Goal: Task Accomplishment & Management: Use online tool/utility

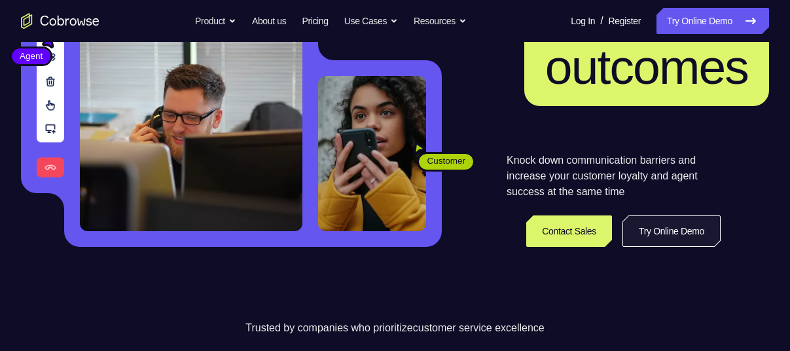
scroll to position [198, 0]
click at [647, 230] on link "Try Online Demo" at bounding box center [672, 230] width 98 height 31
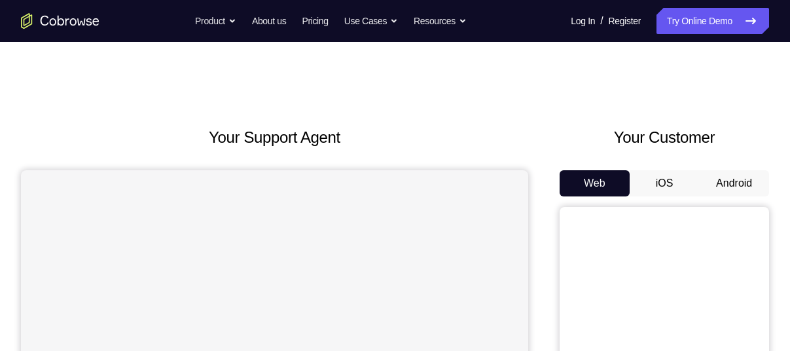
click at [715, 178] on button "Android" at bounding box center [734, 183] width 70 height 26
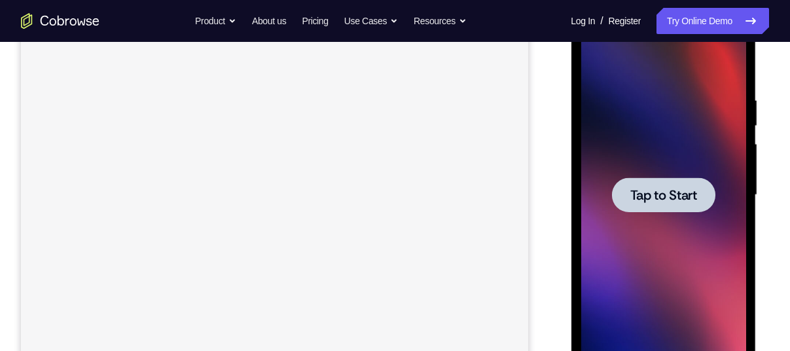
scroll to position [215, 0]
click at [684, 177] on div at bounding box center [662, 194] width 103 height 35
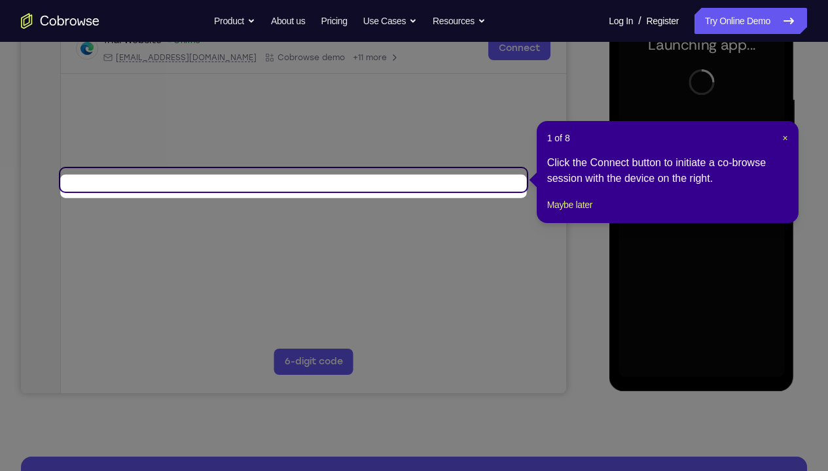
scroll to position [198, 0]
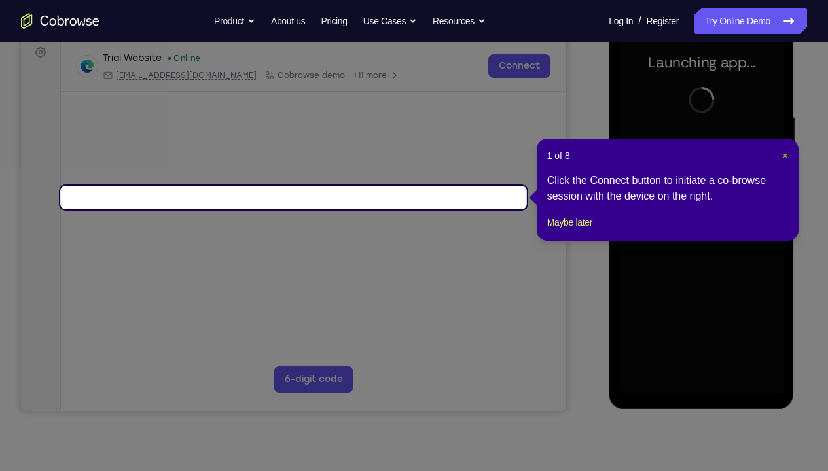
click at [782, 160] on span "×" at bounding box center [784, 156] width 5 height 10
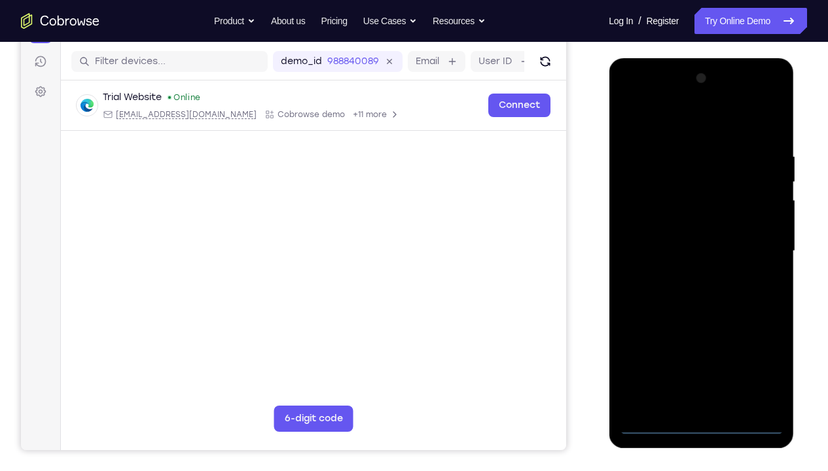
scroll to position [166, 0]
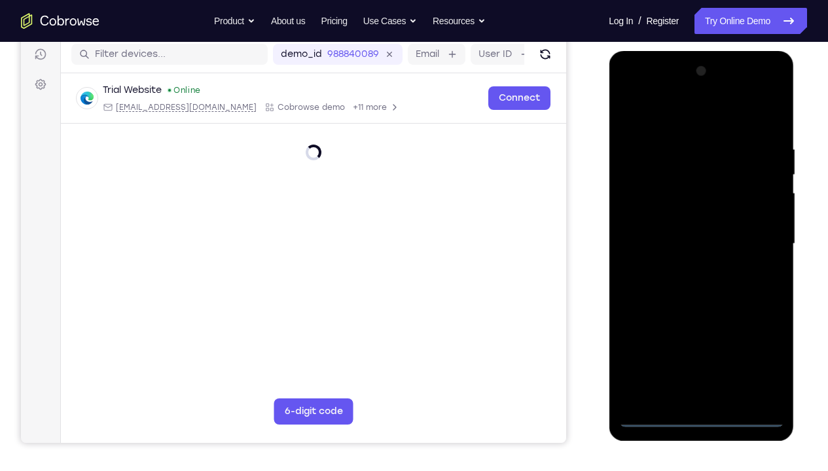
click at [705, 350] on div at bounding box center [701, 244] width 165 height 367
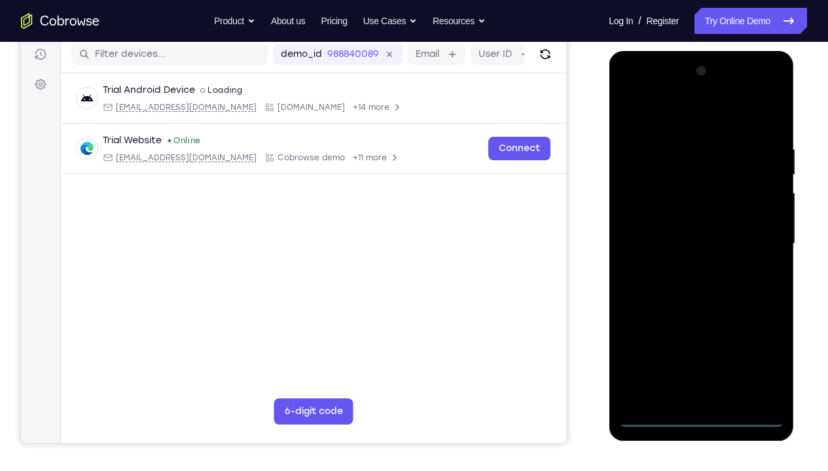
click at [705, 350] on div at bounding box center [701, 244] width 165 height 367
click at [706, 350] on div at bounding box center [701, 244] width 165 height 367
click at [759, 350] on div at bounding box center [701, 244] width 165 height 367
click at [665, 120] on div at bounding box center [701, 244] width 165 height 367
click at [763, 240] on div at bounding box center [701, 244] width 165 height 367
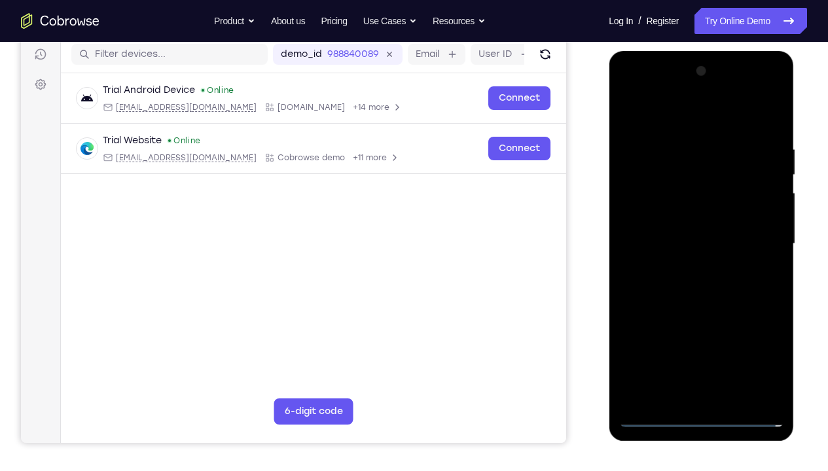
click at [717, 350] on div at bounding box center [701, 244] width 165 height 367
click at [699, 234] on div at bounding box center [701, 244] width 165 height 367
click at [696, 213] on div at bounding box center [701, 244] width 165 height 367
click at [710, 239] on div at bounding box center [701, 244] width 165 height 367
click at [767, 139] on div at bounding box center [701, 244] width 165 height 367
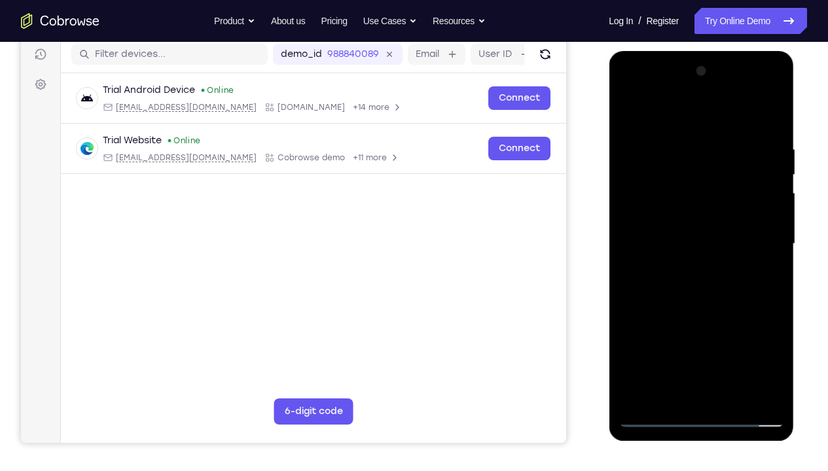
click at [772, 274] on div at bounding box center [701, 244] width 165 height 367
click at [679, 134] on div at bounding box center [701, 244] width 165 height 367
drag, startPoint x: 703, startPoint y: 118, endPoint x: 706, endPoint y: 87, distance: 30.9
click at [706, 87] on div at bounding box center [701, 244] width 165 height 367
click at [759, 284] on div at bounding box center [701, 244] width 165 height 367
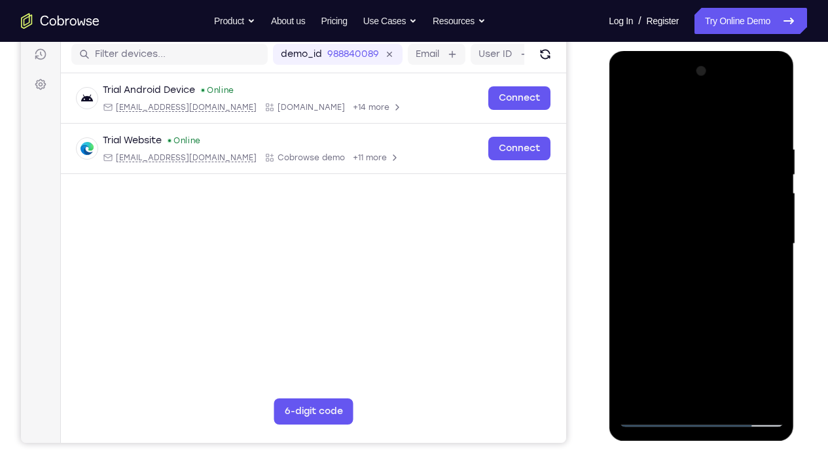
click at [760, 270] on div at bounding box center [701, 244] width 165 height 367
click at [753, 198] on div at bounding box center [701, 244] width 165 height 367
click at [760, 235] on div at bounding box center [701, 244] width 165 height 367
click at [750, 211] on div at bounding box center [701, 244] width 165 height 367
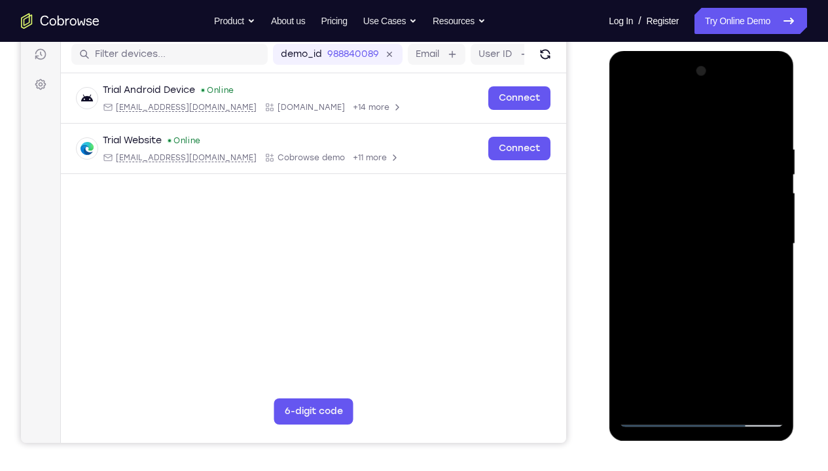
click at [761, 185] on div at bounding box center [701, 244] width 165 height 367
click at [761, 166] on div at bounding box center [701, 244] width 165 height 367
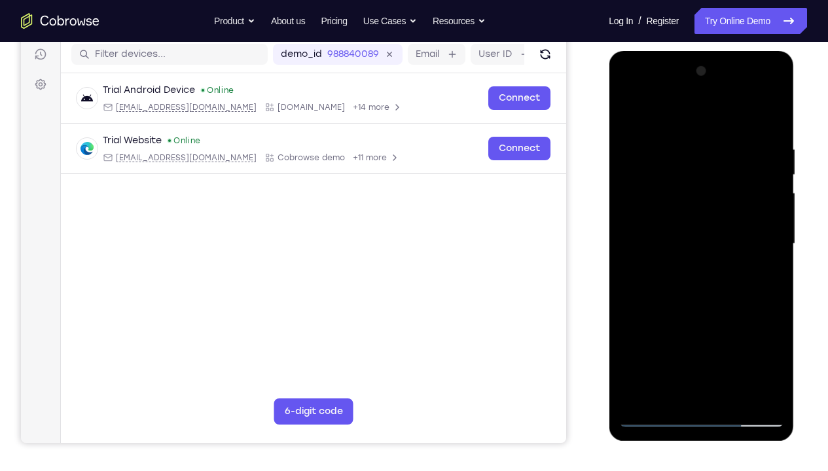
click at [761, 166] on div at bounding box center [701, 244] width 165 height 367
click at [767, 122] on div at bounding box center [701, 244] width 165 height 367
click at [772, 272] on div at bounding box center [701, 244] width 165 height 367
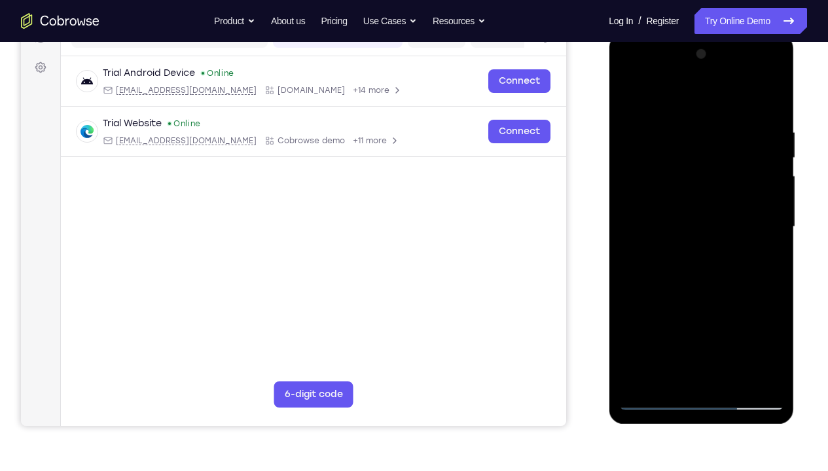
scroll to position [182, 0]
click at [730, 350] on div at bounding box center [701, 228] width 165 height 367
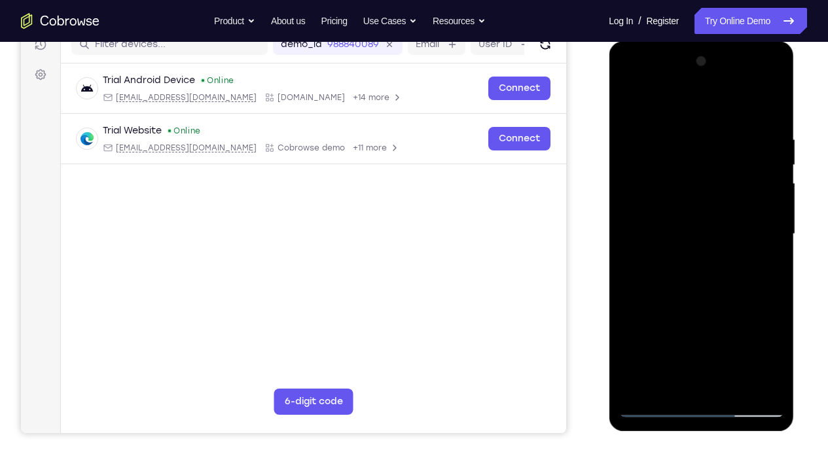
click at [691, 308] on div at bounding box center [701, 234] width 165 height 367
click at [681, 230] on div at bounding box center [701, 234] width 165 height 367
click at [658, 350] on div at bounding box center [701, 234] width 165 height 367
click at [655, 350] on div at bounding box center [701, 234] width 165 height 367
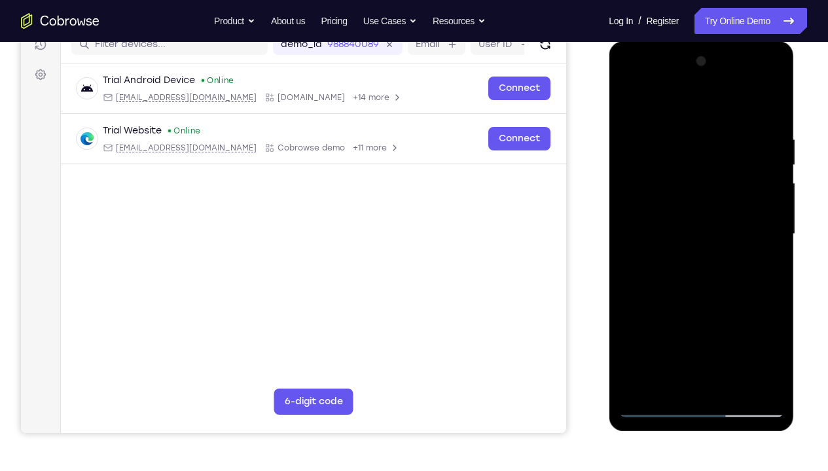
drag, startPoint x: 683, startPoint y: 166, endPoint x: 675, endPoint y: 311, distance: 144.9
click at [675, 311] on div at bounding box center [701, 234] width 165 height 367
click at [688, 135] on div at bounding box center [701, 234] width 165 height 367
click at [763, 232] on div at bounding box center [701, 234] width 165 height 367
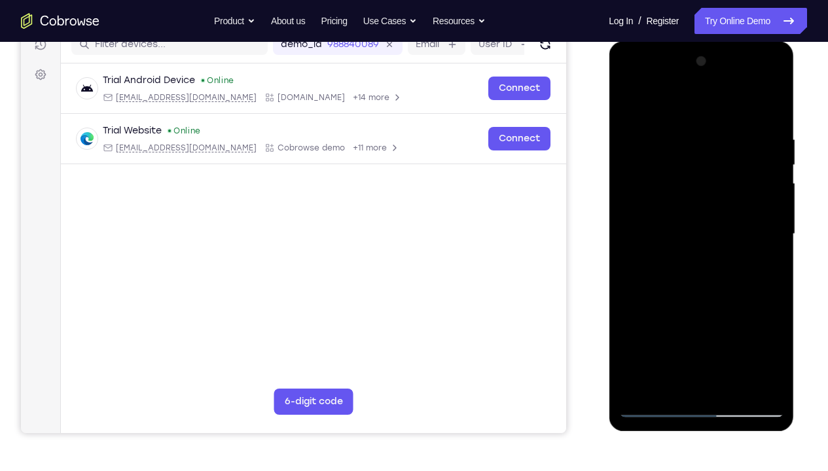
click at [757, 211] on div at bounding box center [701, 234] width 165 height 367
click at [767, 109] on div at bounding box center [701, 234] width 165 height 367
click at [771, 105] on div at bounding box center [701, 234] width 165 height 367
click at [625, 98] on div at bounding box center [701, 234] width 165 height 367
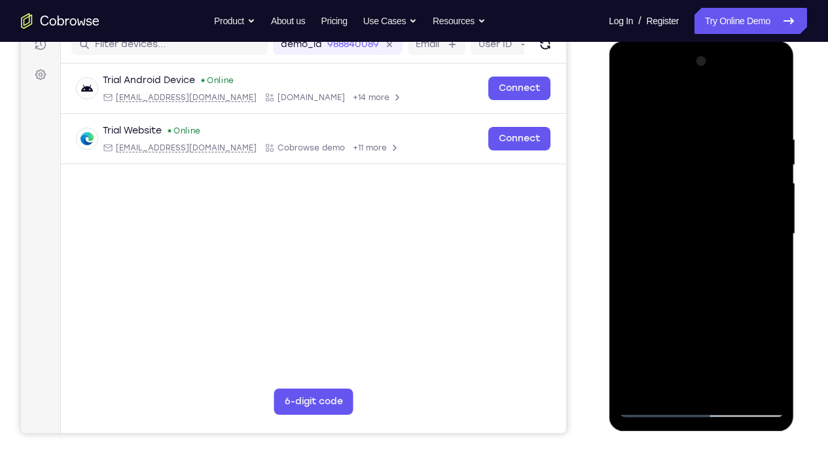
click at [695, 84] on div at bounding box center [701, 234] width 165 height 367
click at [684, 120] on div at bounding box center [701, 234] width 165 height 367
click at [658, 170] on div at bounding box center [701, 234] width 165 height 367
click at [698, 237] on div at bounding box center [701, 234] width 165 height 367
click at [680, 269] on div at bounding box center [701, 234] width 165 height 367
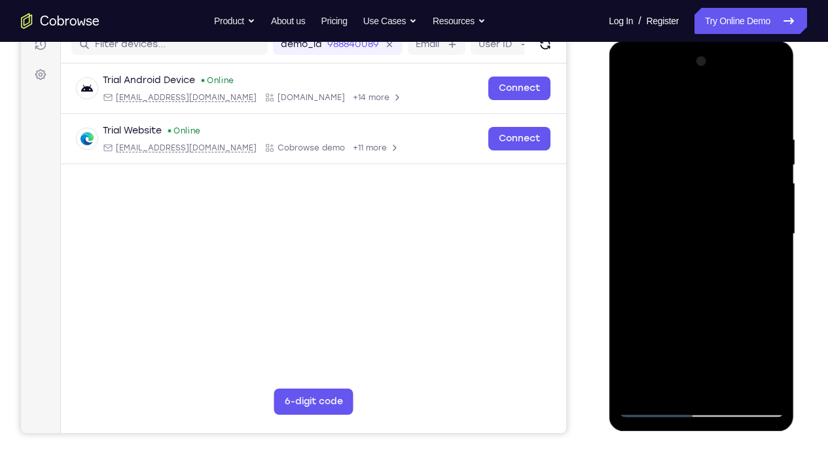
click at [683, 240] on div at bounding box center [701, 234] width 165 height 367
click at [697, 250] on div at bounding box center [701, 234] width 165 height 367
drag, startPoint x: 697, startPoint y: 101, endPoint x: 702, endPoint y: 17, distance: 83.9
click at [702, 41] on html "Online web based iOS Simulators and Android Emulators. Run iPhone, iPad, Mobile…" at bounding box center [702, 237] width 187 height 393
drag, startPoint x: 696, startPoint y: 352, endPoint x: 704, endPoint y: 257, distance: 95.9
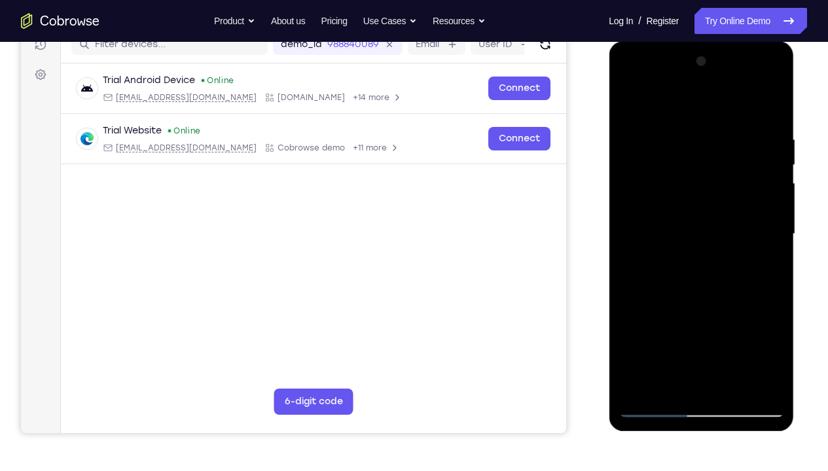
click at [704, 257] on div at bounding box center [701, 234] width 165 height 367
click at [688, 350] on div at bounding box center [701, 234] width 165 height 367
drag, startPoint x: 696, startPoint y: 287, endPoint x: 706, endPoint y: 166, distance: 120.8
click at [706, 166] on div at bounding box center [701, 234] width 165 height 367
click at [746, 284] on div at bounding box center [701, 234] width 165 height 367
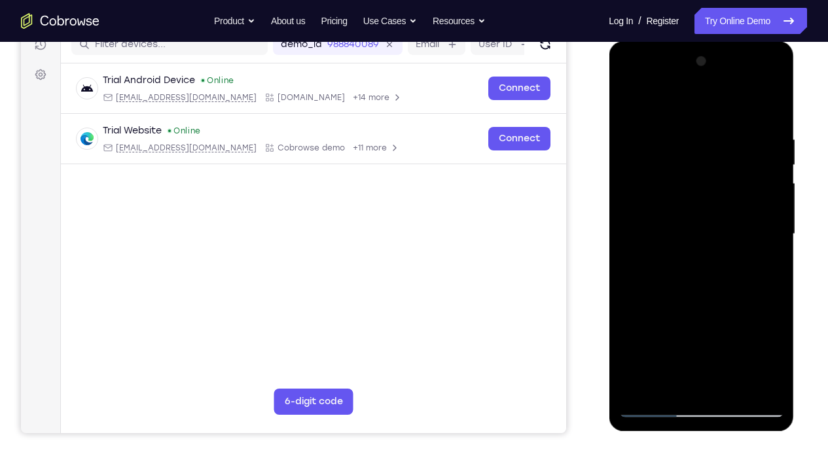
drag, startPoint x: 713, startPoint y: 331, endPoint x: 725, endPoint y: 258, distance: 73.6
click at [725, 258] on div at bounding box center [701, 234] width 165 height 367
click at [689, 238] on div at bounding box center [701, 234] width 165 height 367
drag, startPoint x: 693, startPoint y: 338, endPoint x: 706, endPoint y: 252, distance: 87.4
click at [706, 252] on div at bounding box center [701, 234] width 165 height 367
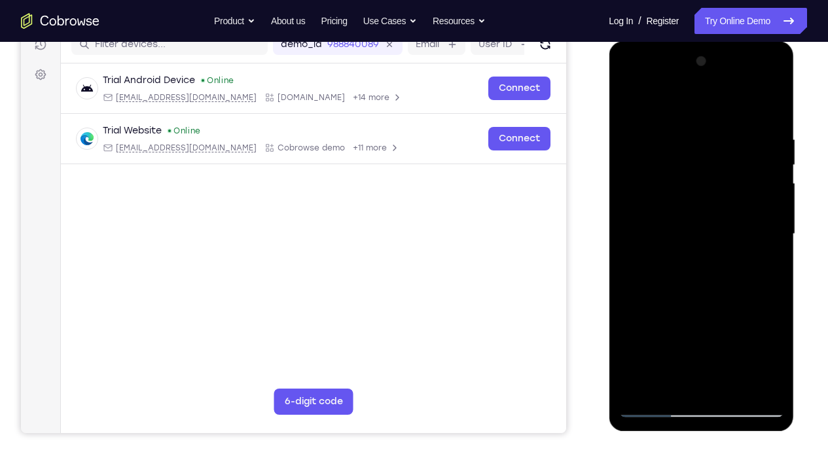
drag, startPoint x: 722, startPoint y: 340, endPoint x: 725, endPoint y: 283, distance: 57.7
click at [725, 283] on div at bounding box center [701, 234] width 165 height 367
drag, startPoint x: 726, startPoint y: 333, endPoint x: 741, endPoint y: 234, distance: 100.0
click at [741, 234] on div at bounding box center [701, 234] width 165 height 367
drag, startPoint x: 735, startPoint y: 312, endPoint x: 751, endPoint y: 218, distance: 94.9
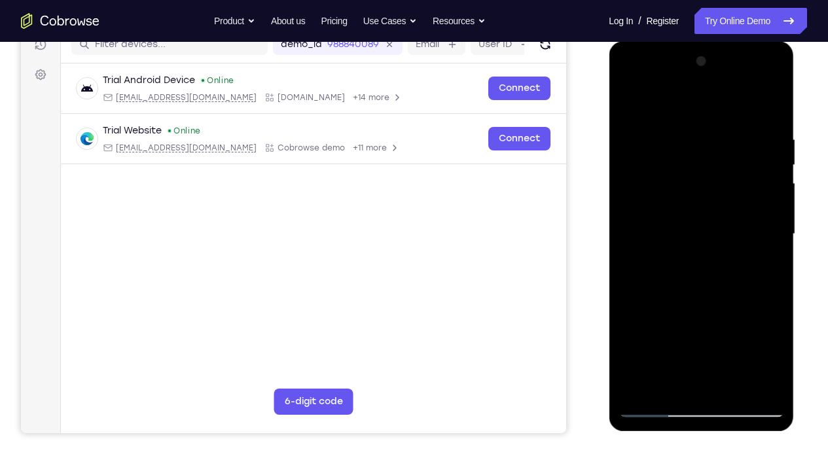
click at [751, 218] on div at bounding box center [701, 234] width 165 height 367
drag, startPoint x: 736, startPoint y: 281, endPoint x: 747, endPoint y: 149, distance: 132.6
click at [747, 149] on div at bounding box center [701, 234] width 165 height 367
drag, startPoint x: 715, startPoint y: 306, endPoint x: 736, endPoint y: 184, distance: 123.5
click at [736, 184] on div at bounding box center [701, 234] width 165 height 367
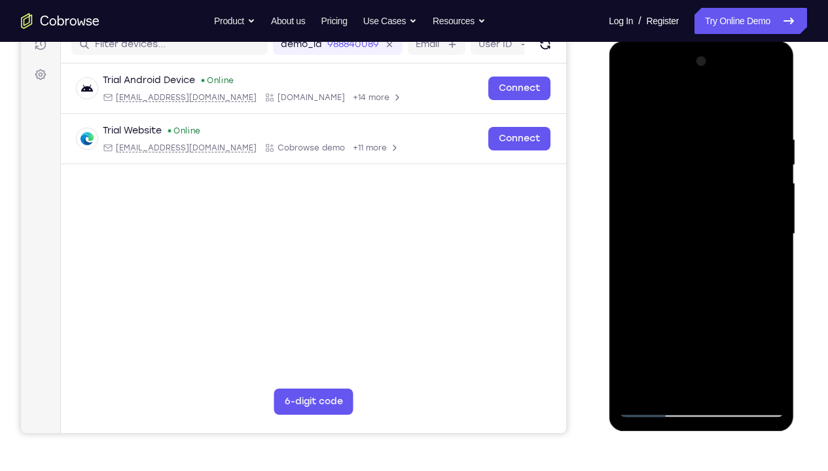
drag, startPoint x: 729, startPoint y: 273, endPoint x: 743, endPoint y: 179, distance: 94.7
click at [743, 179] on div at bounding box center [701, 234] width 165 height 367
drag, startPoint x: 719, startPoint y: 286, endPoint x: 726, endPoint y: 223, distance: 63.8
click at [726, 223] on div at bounding box center [701, 234] width 165 height 367
drag, startPoint x: 706, startPoint y: 322, endPoint x: 723, endPoint y: 197, distance: 126.2
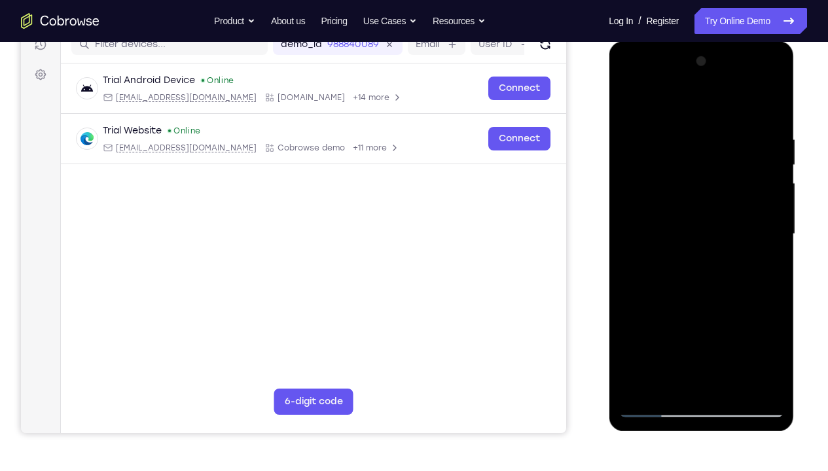
click at [723, 197] on div at bounding box center [701, 234] width 165 height 367
drag, startPoint x: 735, startPoint y: 304, endPoint x: 744, endPoint y: 206, distance: 98.0
click at [744, 206] on div at bounding box center [701, 234] width 165 height 367
drag, startPoint x: 728, startPoint y: 302, endPoint x: 732, endPoint y: 264, distance: 38.2
click at [732, 264] on div at bounding box center [701, 234] width 165 height 367
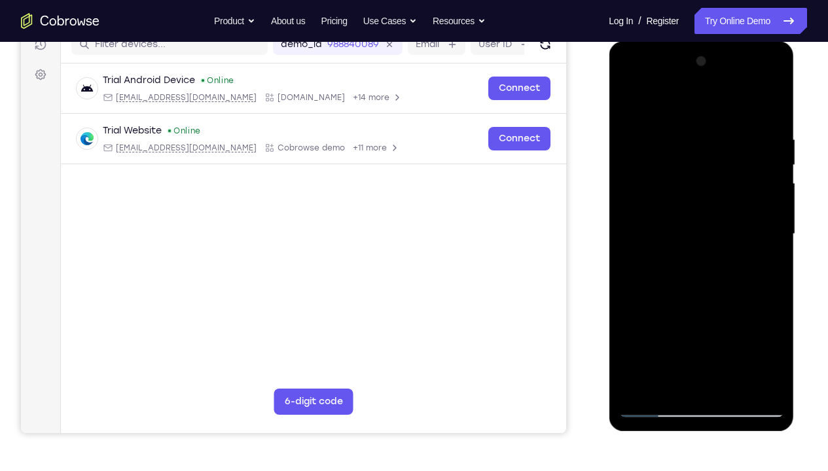
drag, startPoint x: 731, startPoint y: 329, endPoint x: 742, endPoint y: 206, distance: 122.9
click at [742, 206] on div at bounding box center [701, 234] width 165 height 367
drag, startPoint x: 721, startPoint y: 342, endPoint x: 746, endPoint y: 217, distance: 127.6
click at [746, 217] on div at bounding box center [701, 234] width 165 height 367
drag, startPoint x: 726, startPoint y: 297, endPoint x: 740, endPoint y: 175, distance: 123.2
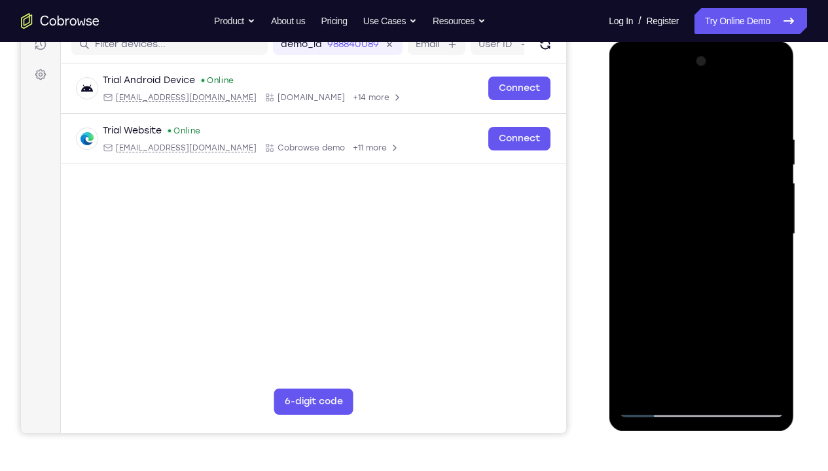
click at [740, 175] on div at bounding box center [701, 234] width 165 height 367
drag, startPoint x: 740, startPoint y: 278, endPoint x: 748, endPoint y: 151, distance: 127.2
click at [748, 151] on div at bounding box center [701, 234] width 165 height 367
drag, startPoint x: 729, startPoint y: 297, endPoint x: 733, endPoint y: 130, distance: 167.0
click at [733, 130] on div at bounding box center [701, 234] width 165 height 367
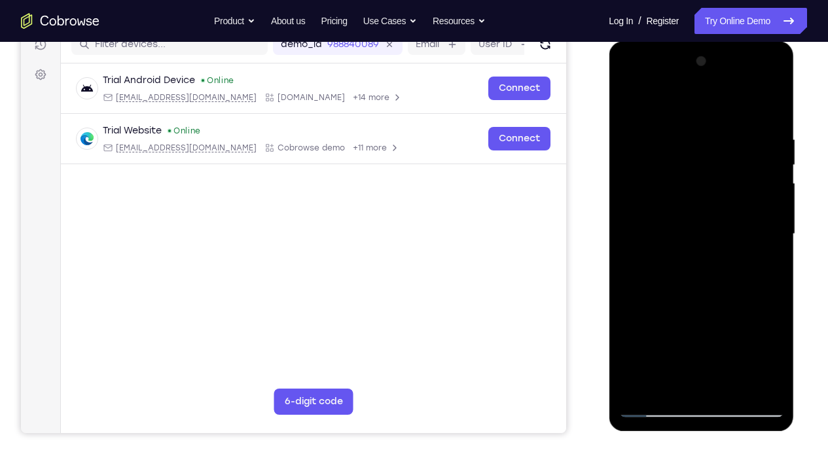
drag, startPoint x: 742, startPoint y: 313, endPoint x: 749, endPoint y: 171, distance: 141.6
click at [749, 171] on div at bounding box center [701, 234] width 165 height 367
drag, startPoint x: 727, startPoint y: 326, endPoint x: 738, endPoint y: 222, distance: 104.7
click at [738, 222] on div at bounding box center [701, 234] width 165 height 367
click at [655, 350] on div at bounding box center [701, 234] width 165 height 367
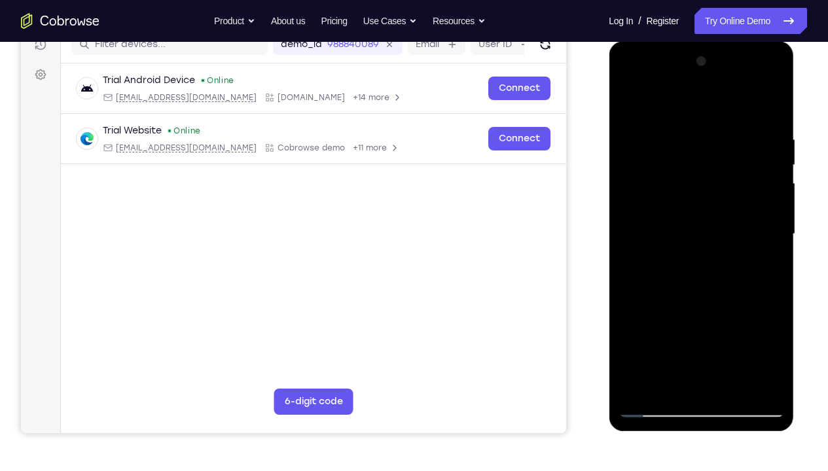
click at [659, 350] on div at bounding box center [701, 234] width 165 height 367
click at [654, 350] on div at bounding box center [701, 234] width 165 height 367
drag, startPoint x: 700, startPoint y: 270, endPoint x: 729, endPoint y: 41, distance: 231.5
click at [729, 41] on html "Online web based iOS Simulators and Android Emulators. Run iPhone, iPad, Mobile…" at bounding box center [702, 237] width 187 height 393
drag, startPoint x: 696, startPoint y: 253, endPoint x: 726, endPoint y: 22, distance: 232.3
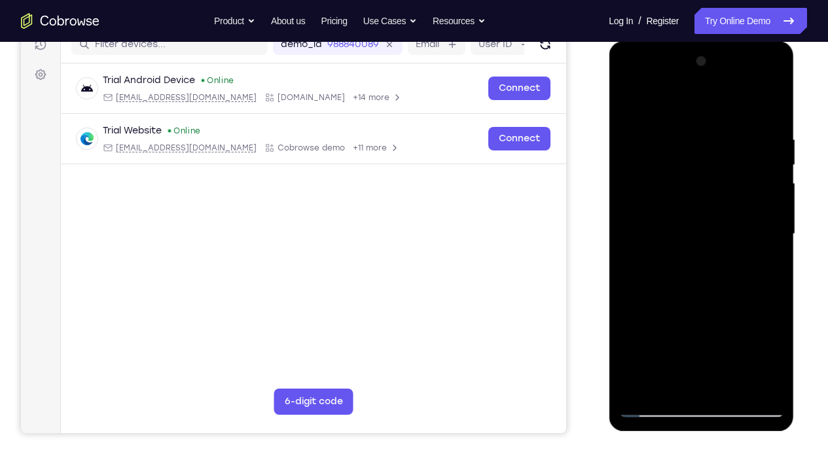
click at [726, 41] on html "Online web based iOS Simulators and Android Emulators. Run iPhone, iPad, Mobile…" at bounding box center [702, 237] width 187 height 393
drag, startPoint x: 712, startPoint y: 233, endPoint x: 731, endPoint y: 79, distance: 155.6
click at [731, 79] on div at bounding box center [701, 234] width 165 height 367
drag, startPoint x: 700, startPoint y: 294, endPoint x: 719, endPoint y: 97, distance: 198.0
click at [719, 97] on div at bounding box center [701, 234] width 165 height 367
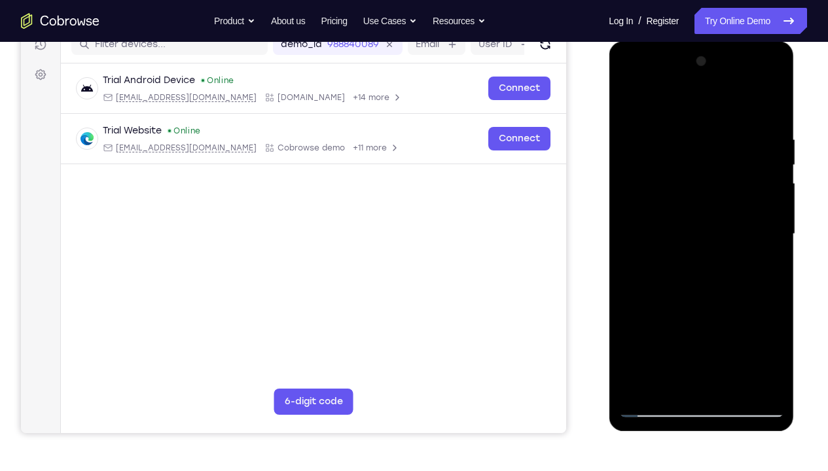
drag, startPoint x: 692, startPoint y: 274, endPoint x: 709, endPoint y: 146, distance: 128.8
click at [709, 146] on div at bounding box center [701, 234] width 165 height 367
drag, startPoint x: 690, startPoint y: 270, endPoint x: 716, endPoint y: 109, distance: 163.1
click at [716, 109] on div at bounding box center [701, 234] width 165 height 367
drag, startPoint x: 687, startPoint y: 278, endPoint x: 714, endPoint y: 141, distance: 139.4
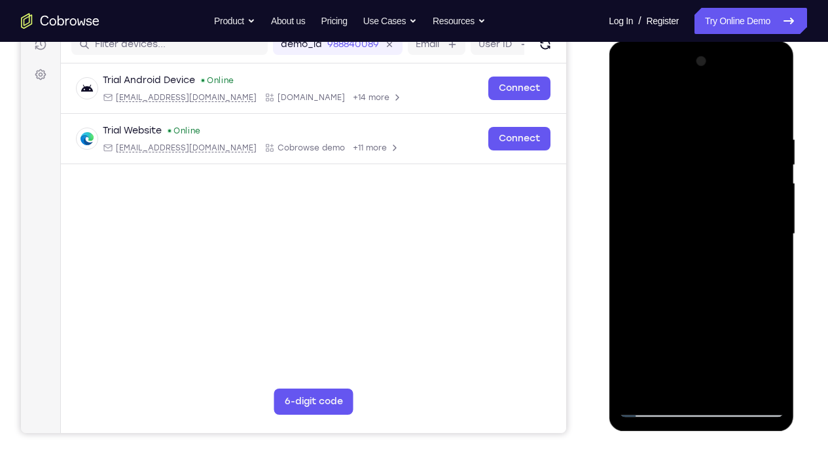
click at [714, 141] on div at bounding box center [701, 234] width 165 height 367
drag, startPoint x: 696, startPoint y: 287, endPoint x: 706, endPoint y: 208, distance: 79.2
click at [706, 208] on div at bounding box center [701, 234] width 165 height 367
drag, startPoint x: 696, startPoint y: 280, endPoint x: 721, endPoint y: 129, distance: 152.6
click at [721, 129] on div at bounding box center [701, 234] width 165 height 367
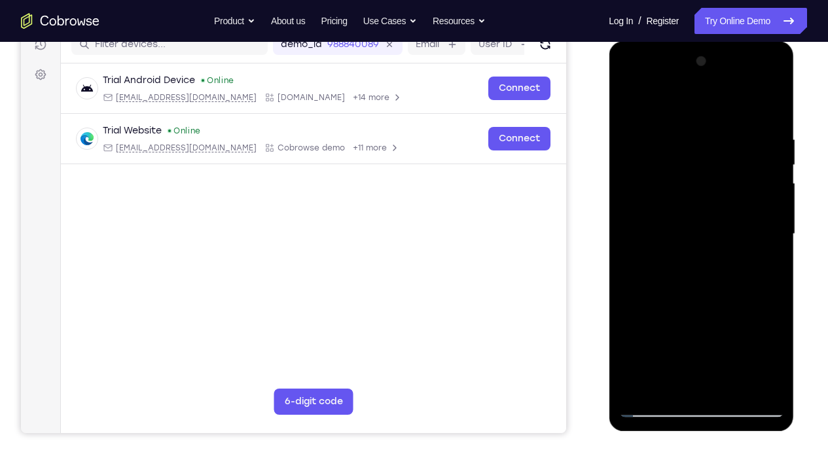
drag, startPoint x: 700, startPoint y: 301, endPoint x: 738, endPoint y: 53, distance: 251.0
click at [738, 53] on div at bounding box center [701, 234] width 165 height 367
drag, startPoint x: 681, startPoint y: 334, endPoint x: 717, endPoint y: 134, distance: 203.5
click at [717, 134] on div at bounding box center [701, 234] width 165 height 367
drag, startPoint x: 680, startPoint y: 257, endPoint x: 638, endPoint y: 471, distance: 218.1
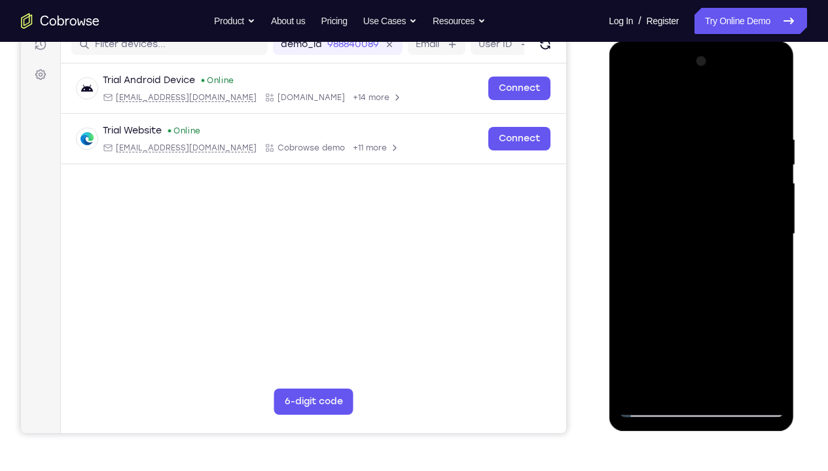
click at [638, 350] on html "Online web based iOS Simulators and Android Emulators. Run iPhone, iPad, Mobile…" at bounding box center [702, 237] width 187 height 393
drag, startPoint x: 685, startPoint y: 182, endPoint x: 653, endPoint y: 344, distance: 165.0
click at [653, 344] on div at bounding box center [701, 234] width 165 height 367
click at [663, 118] on div at bounding box center [701, 234] width 165 height 367
click at [679, 204] on div at bounding box center [701, 234] width 165 height 367
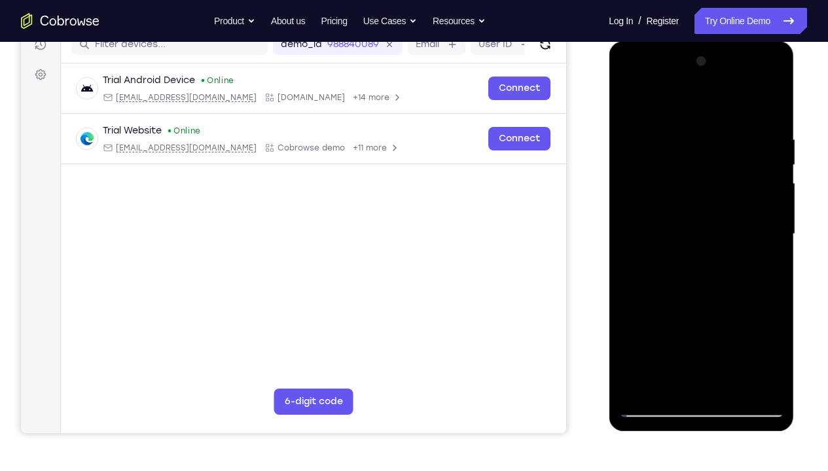
click at [633, 102] on div at bounding box center [701, 234] width 165 height 367
click at [642, 41] on div at bounding box center [701, 41] width 185 height 0
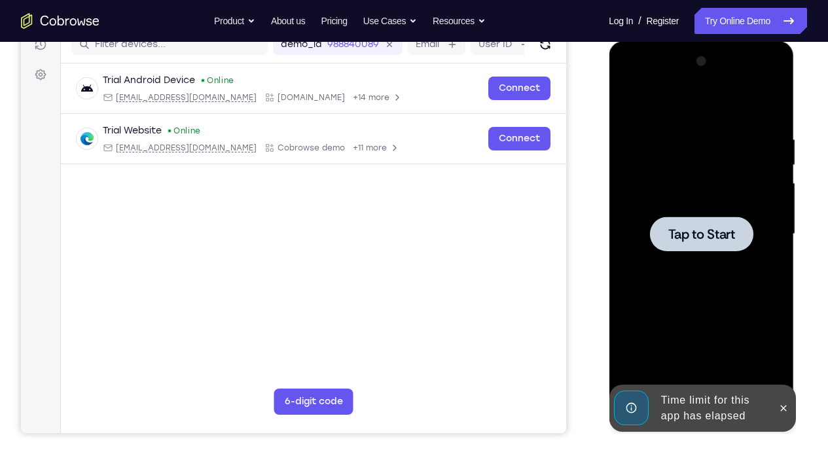
click at [666, 264] on div at bounding box center [701, 234] width 165 height 367
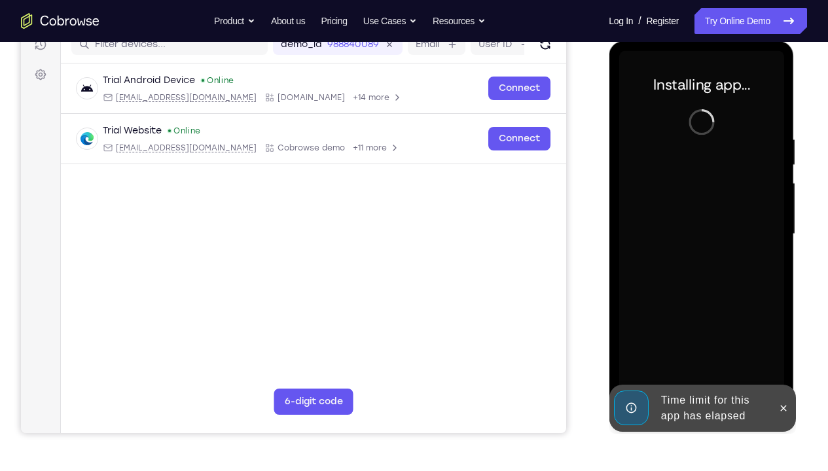
click at [733, 350] on div "Time limit for this app has elapsed" at bounding box center [712, 409] width 115 height 42
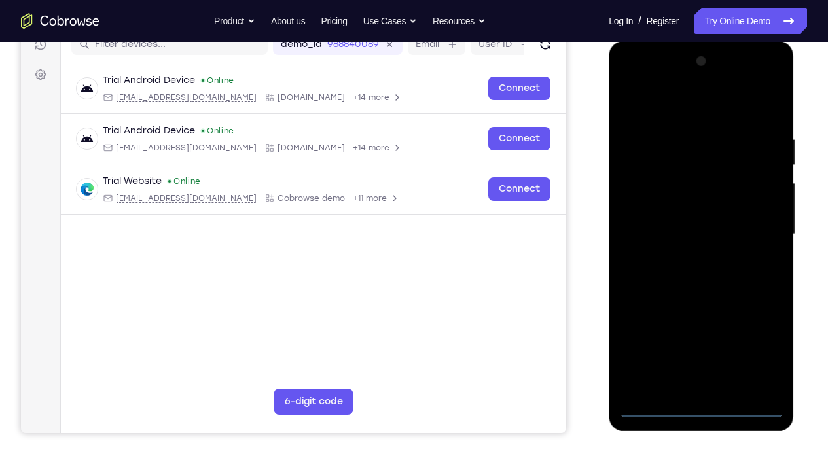
click at [702, 350] on div at bounding box center [701, 234] width 165 height 367
click at [748, 349] on div at bounding box center [701, 234] width 165 height 367
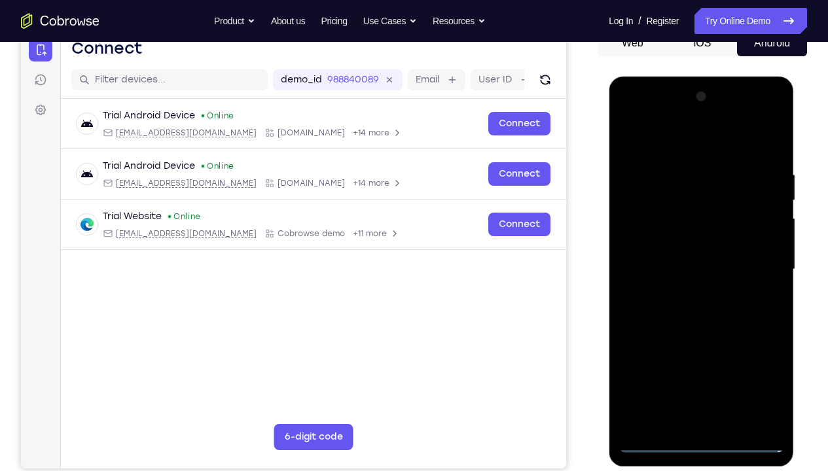
scroll to position [148, 0]
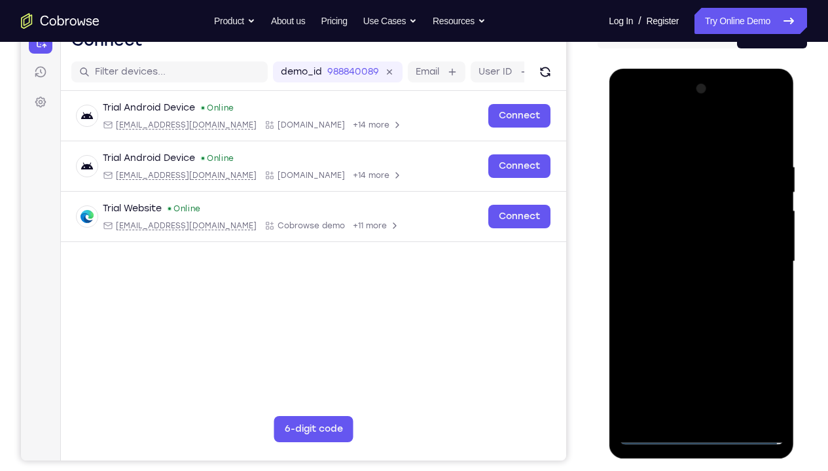
click at [659, 124] on div at bounding box center [701, 262] width 165 height 367
click at [640, 220] on div at bounding box center [701, 262] width 165 height 367
click at [663, 278] on div at bounding box center [701, 262] width 165 height 367
click at [677, 256] on div at bounding box center [701, 262] width 165 height 367
click at [681, 269] on div at bounding box center [701, 262] width 165 height 367
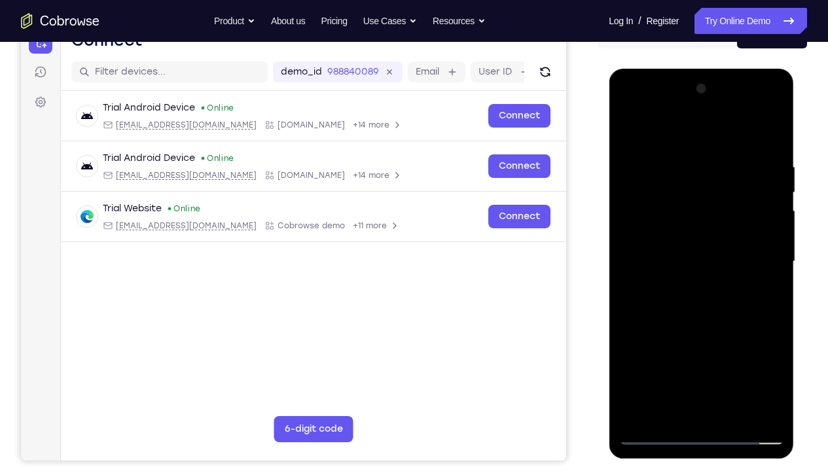
click at [685, 318] on div at bounding box center [701, 262] width 165 height 367
drag, startPoint x: 698, startPoint y: 363, endPoint x: 708, endPoint y: 246, distance: 116.9
click at [708, 246] on div at bounding box center [701, 262] width 165 height 367
click at [676, 350] on div at bounding box center [701, 262] width 165 height 367
click at [748, 150] on div at bounding box center [701, 262] width 165 height 367
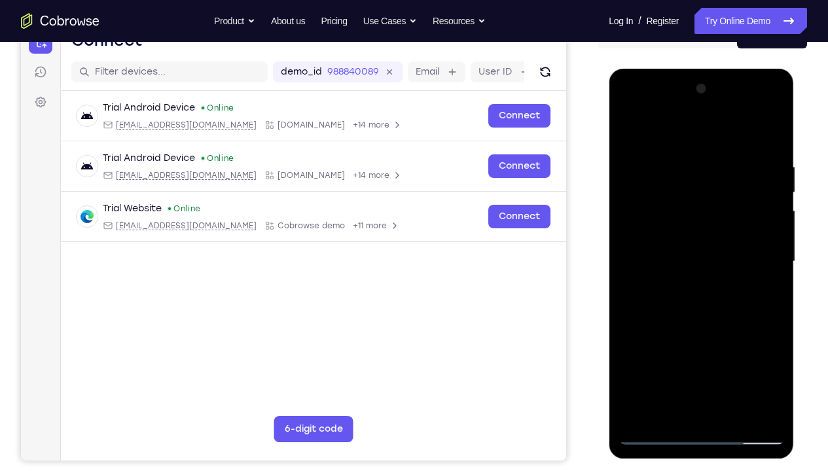
drag, startPoint x: 705, startPoint y: 324, endPoint x: 721, endPoint y: 202, distance: 123.5
click at [721, 202] on div at bounding box center [701, 262] width 165 height 367
drag, startPoint x: 695, startPoint y: 351, endPoint x: 726, endPoint y: 184, distance: 169.7
click at [726, 184] on div at bounding box center [701, 262] width 165 height 367
drag, startPoint x: 696, startPoint y: 308, endPoint x: 704, endPoint y: 185, distance: 123.3
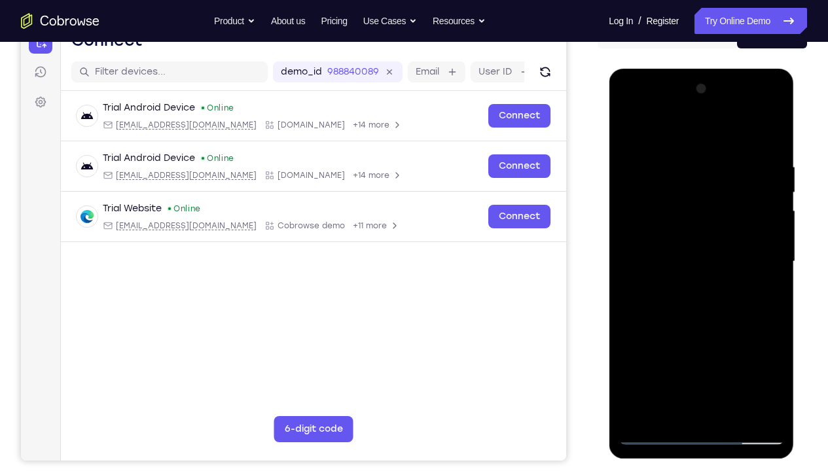
click at [704, 185] on div at bounding box center [701, 262] width 165 height 367
click at [685, 231] on div at bounding box center [701, 262] width 165 height 367
drag, startPoint x: 723, startPoint y: 225, endPoint x: 711, endPoint y: 295, distance: 71.0
click at [711, 295] on div at bounding box center [701, 262] width 165 height 367
click at [621, 132] on div at bounding box center [701, 262] width 165 height 367
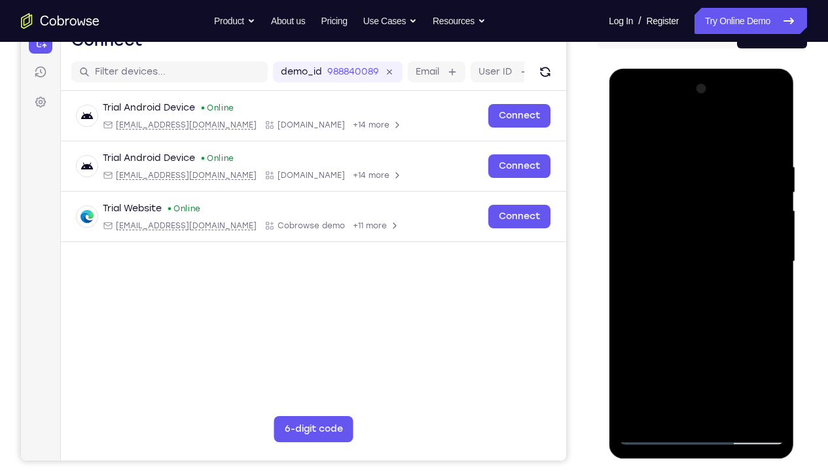
click at [627, 132] on div at bounding box center [701, 262] width 165 height 367
click at [649, 350] on div at bounding box center [701, 262] width 165 height 367
click at [657, 350] on div at bounding box center [701, 262] width 165 height 367
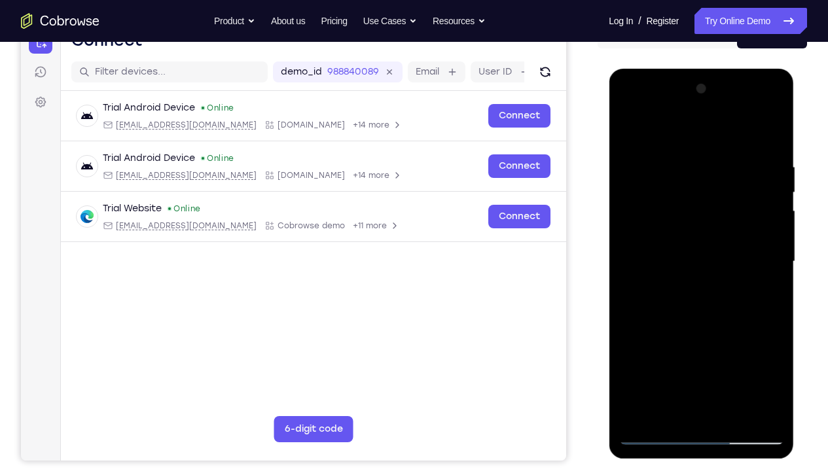
click at [657, 350] on div at bounding box center [701, 262] width 165 height 367
click at [629, 130] on div at bounding box center [701, 262] width 165 height 367
click at [651, 232] on div at bounding box center [701, 262] width 165 height 367
drag, startPoint x: 704, startPoint y: 224, endPoint x: 691, endPoint y: 362, distance: 138.8
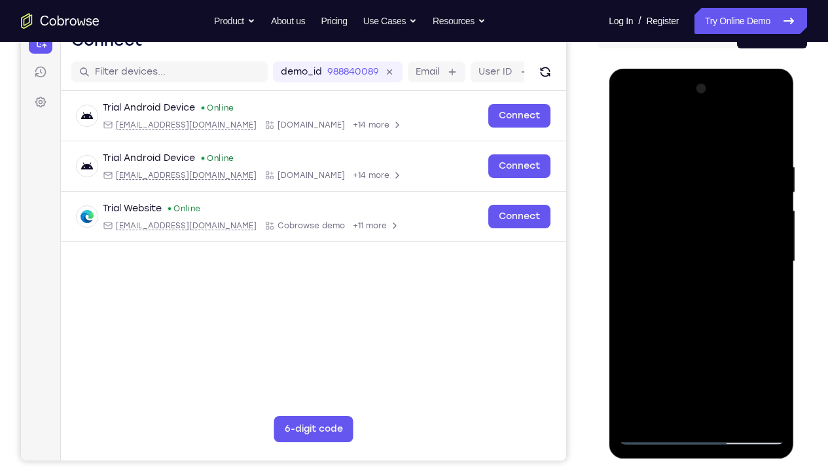
click at [691, 350] on div at bounding box center [701, 262] width 165 height 367
click at [695, 287] on div at bounding box center [701, 262] width 165 height 367
drag, startPoint x: 715, startPoint y: 262, endPoint x: 708, endPoint y: 394, distance: 132.5
click at [708, 350] on div at bounding box center [701, 262] width 165 height 367
drag, startPoint x: 683, startPoint y: 329, endPoint x: 704, endPoint y: 185, distance: 145.5
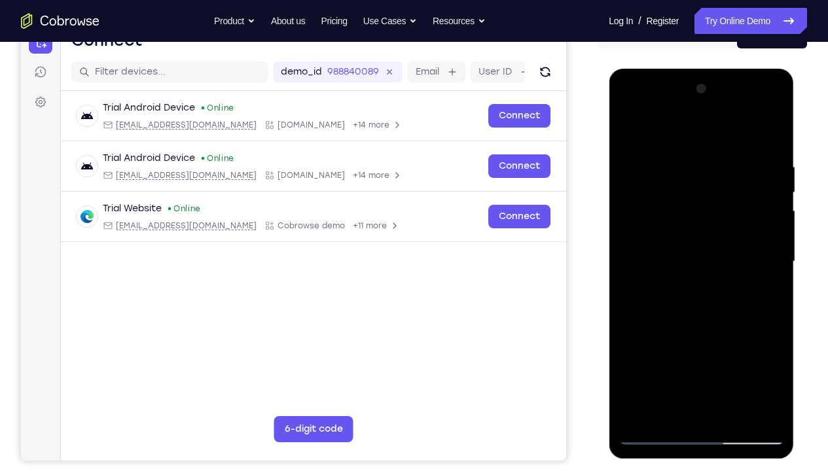
click at [704, 185] on div at bounding box center [701, 262] width 165 height 367
drag, startPoint x: 712, startPoint y: 208, endPoint x: 700, endPoint y: 376, distance: 168.6
click at [700, 350] on div at bounding box center [701, 262] width 165 height 367
drag, startPoint x: 710, startPoint y: 226, endPoint x: 698, endPoint y: 330, distance: 104.2
click at [698, 330] on div at bounding box center [701, 262] width 165 height 367
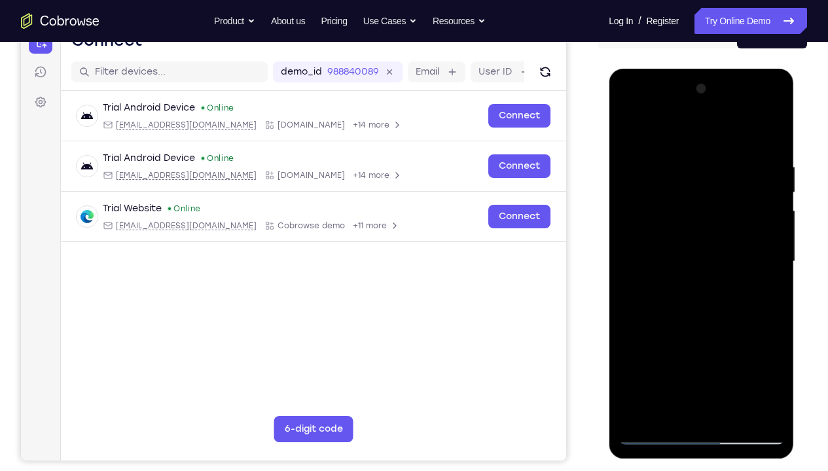
drag, startPoint x: 700, startPoint y: 225, endPoint x: 694, endPoint y: 347, distance: 121.9
click at [694, 347] on div at bounding box center [701, 262] width 165 height 367
drag, startPoint x: 698, startPoint y: 225, endPoint x: 688, endPoint y: 334, distance: 110.4
click at [688, 334] on div at bounding box center [701, 262] width 165 height 367
drag, startPoint x: 699, startPoint y: 264, endPoint x: 698, endPoint y: 272, distance: 7.9
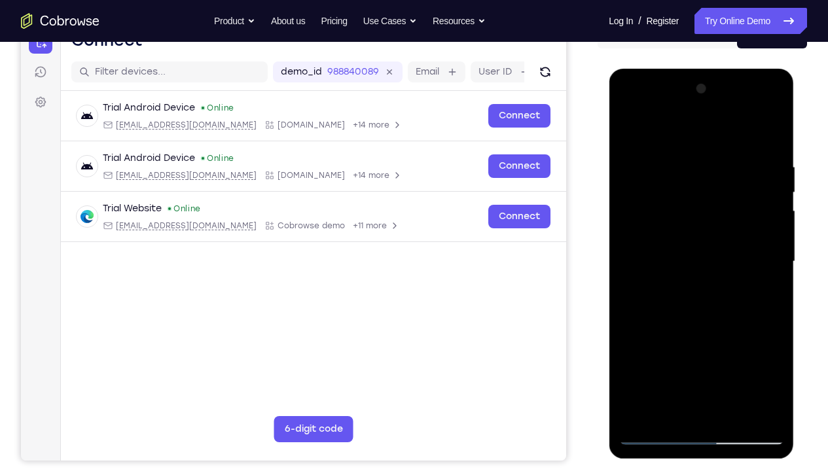
click at [698, 272] on div at bounding box center [701, 262] width 165 height 367
drag, startPoint x: 712, startPoint y: 204, endPoint x: 701, endPoint y: 324, distance: 120.9
click at [701, 324] on div at bounding box center [701, 262] width 165 height 367
drag, startPoint x: 711, startPoint y: 253, endPoint x: 706, endPoint y: 373, distance: 120.6
click at [706, 350] on div at bounding box center [701, 262] width 165 height 367
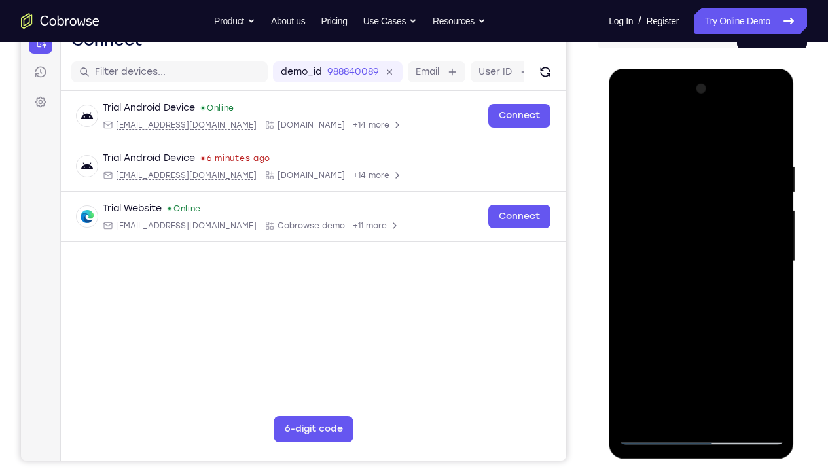
drag, startPoint x: 713, startPoint y: 225, endPoint x: 703, endPoint y: 363, distance: 139.2
click at [703, 350] on div at bounding box center [701, 262] width 165 height 367
drag, startPoint x: 698, startPoint y: 266, endPoint x: 691, endPoint y: 376, distance: 110.2
click at [691, 350] on div at bounding box center [701, 262] width 165 height 367
click at [750, 131] on div at bounding box center [701, 262] width 165 height 367
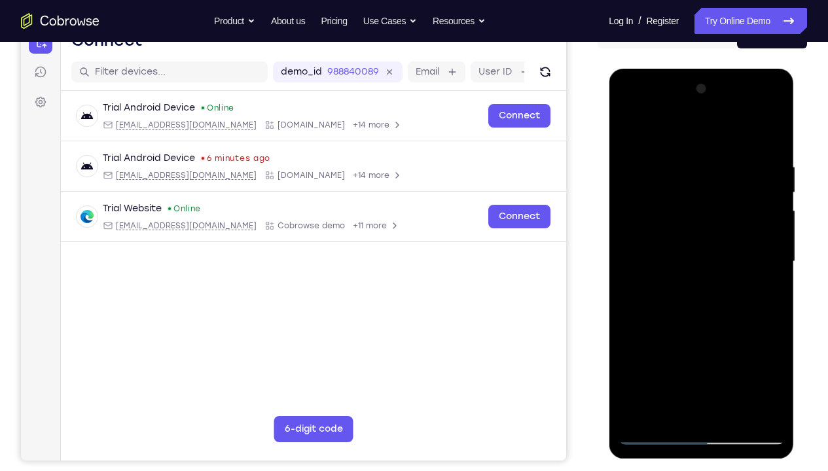
click at [706, 170] on div at bounding box center [701, 262] width 165 height 367
drag, startPoint x: 700, startPoint y: 335, endPoint x: 725, endPoint y: 183, distance: 153.8
click at [725, 183] on div at bounding box center [701, 262] width 165 height 367
click at [705, 257] on div at bounding box center [701, 262] width 165 height 367
drag, startPoint x: 691, startPoint y: 363, endPoint x: 704, endPoint y: 277, distance: 86.7
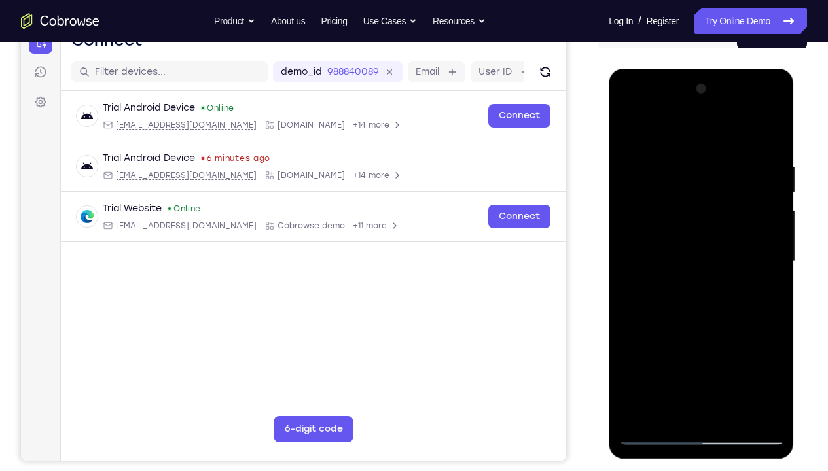
click at [704, 277] on div at bounding box center [701, 262] width 165 height 367
drag, startPoint x: 702, startPoint y: 332, endPoint x: 706, endPoint y: 249, distance: 82.5
click at [706, 249] on div at bounding box center [701, 262] width 165 height 367
drag, startPoint x: 696, startPoint y: 303, endPoint x: 700, endPoint y: 259, distance: 44.0
click at [700, 259] on div at bounding box center [701, 262] width 165 height 367
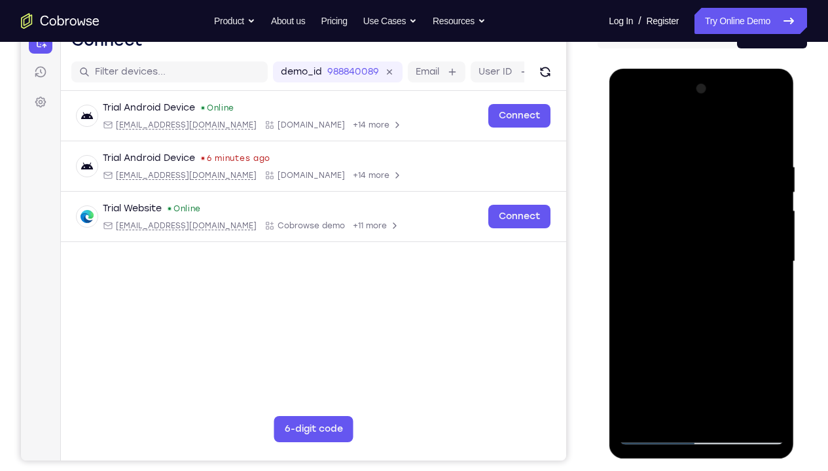
drag, startPoint x: 668, startPoint y: 377, endPoint x: 695, endPoint y: 314, distance: 68.3
click at [695, 314] on div at bounding box center [701, 262] width 165 height 367
drag, startPoint x: 691, startPoint y: 353, endPoint x: 702, endPoint y: 204, distance: 149.7
click at [702, 204] on div at bounding box center [701, 262] width 165 height 367
